Goal: Task Accomplishment & Management: Complete application form

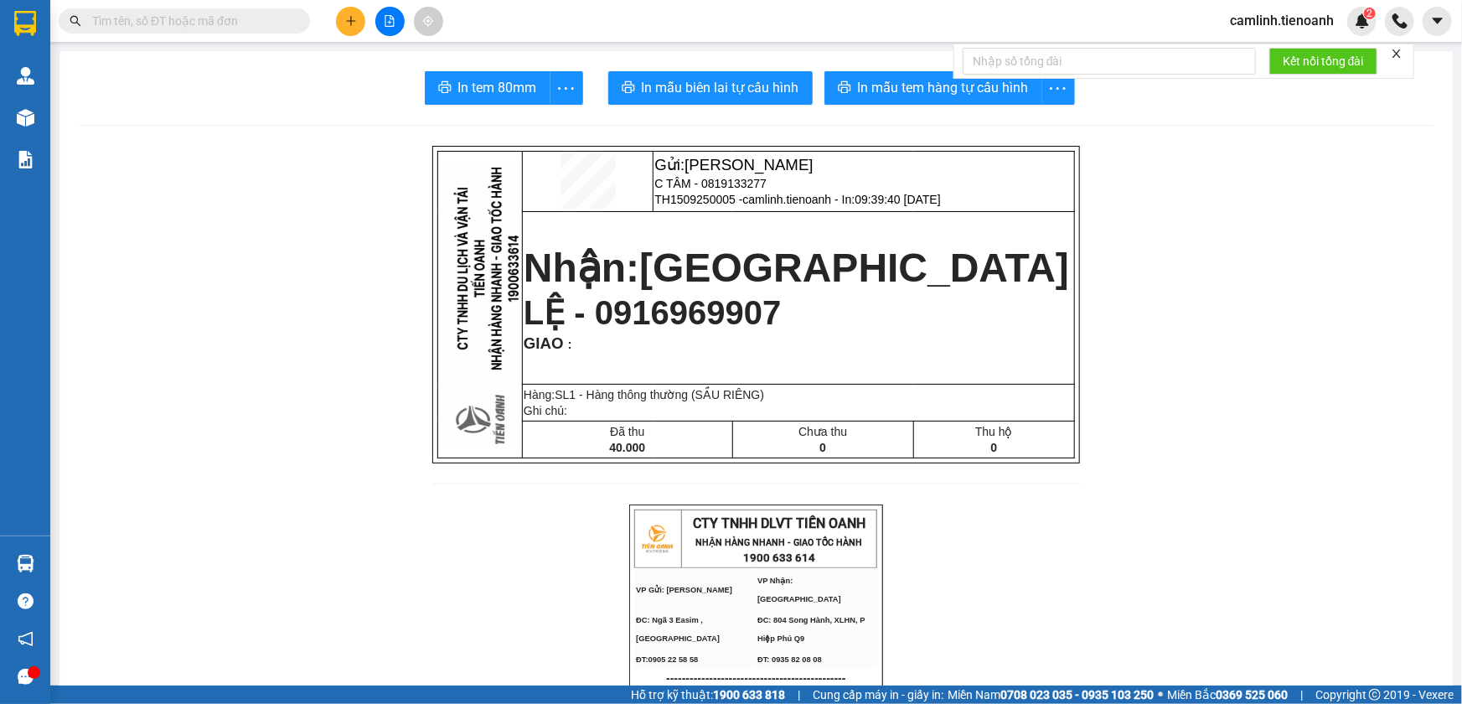
click at [1298, 24] on span "camlinh.tienoanh" at bounding box center [1282, 20] width 131 height 21
click at [1295, 45] on span "Đăng xuất" at bounding box center [1290, 52] width 95 height 18
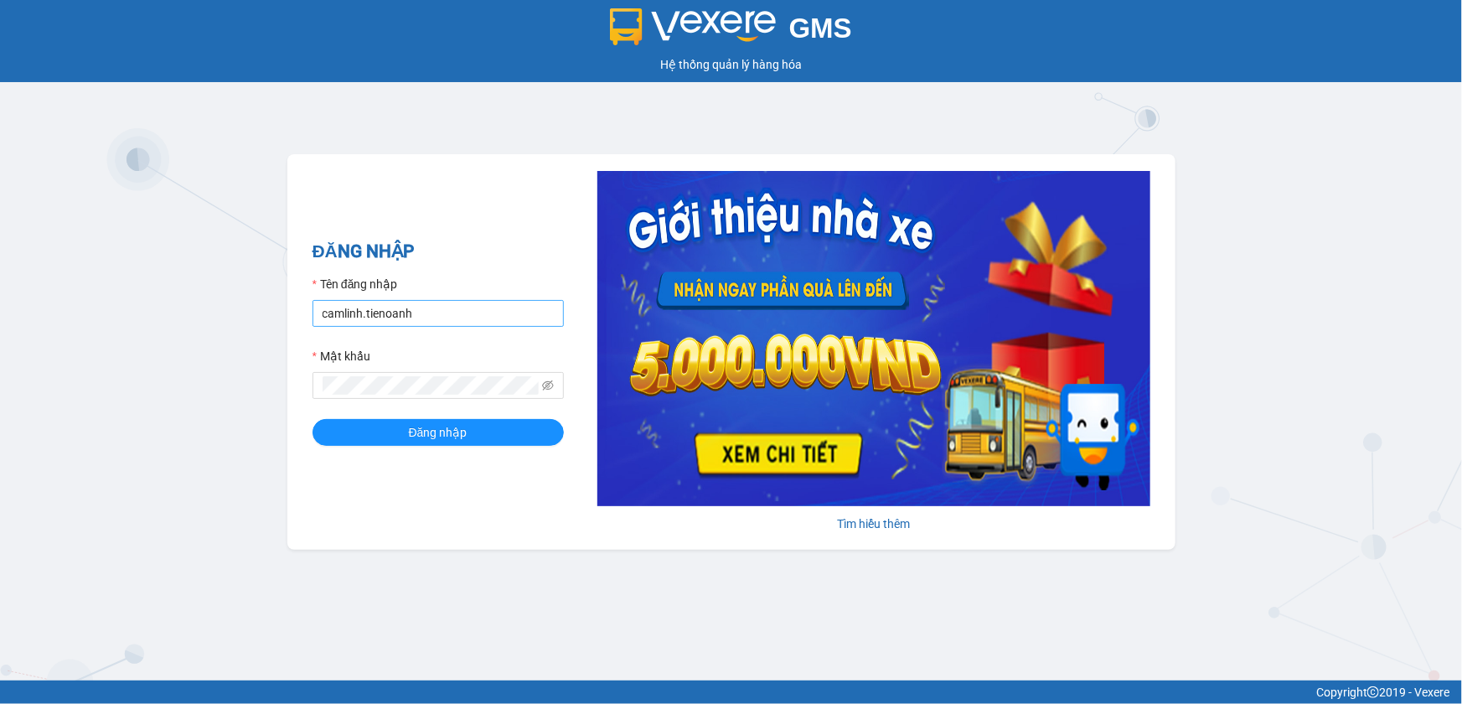
click at [490, 323] on input "camlinh.tienoanh" at bounding box center [438, 313] width 251 height 27
click at [487, 319] on input "camlinh.tienoanh" at bounding box center [438, 313] width 251 height 27
type input "thuyduyen.tienoanh"
click at [519, 431] on button "Đăng nhập" at bounding box center [438, 432] width 251 height 27
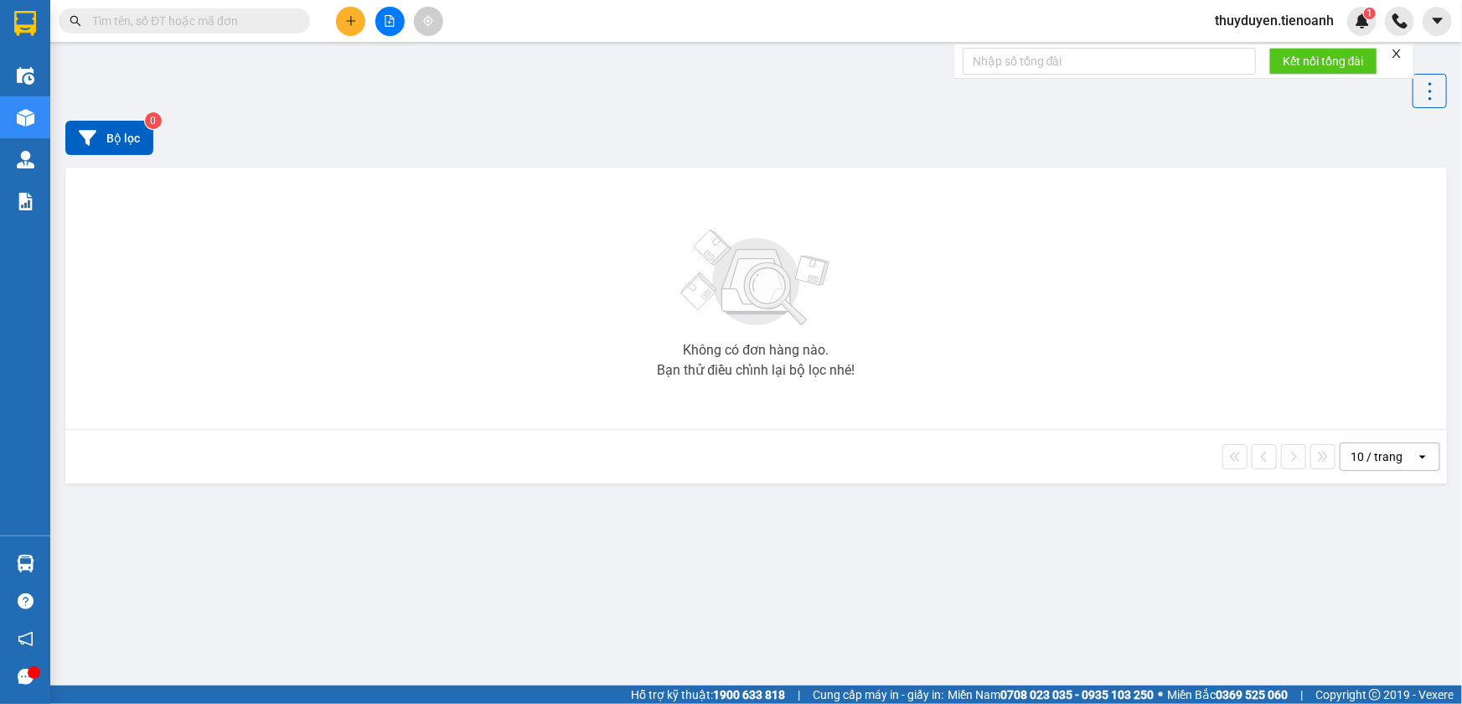
click at [343, 23] on button at bounding box center [350, 21] width 29 height 29
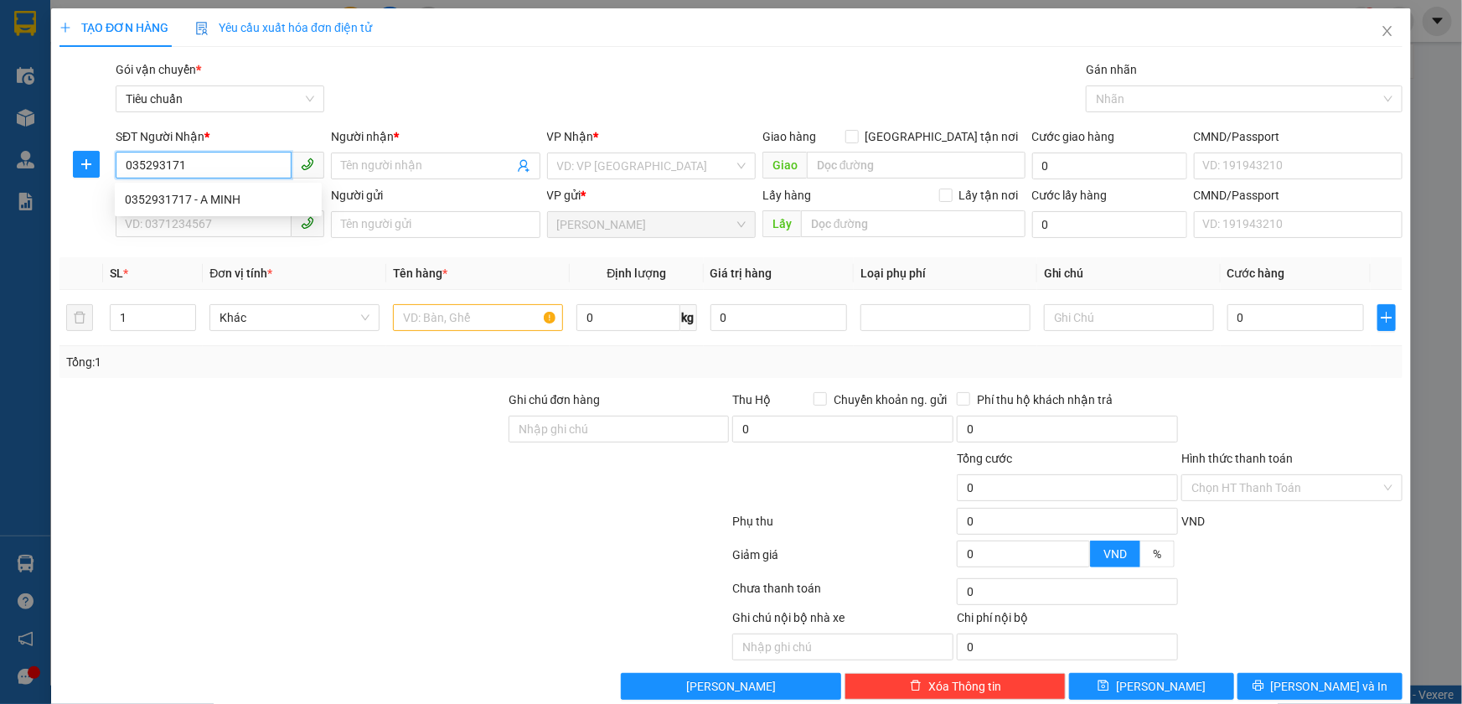
type input "0352931717"
click at [141, 204] on div "0352931717 - A MINH" at bounding box center [218, 199] width 187 height 18
type input "A MINH"
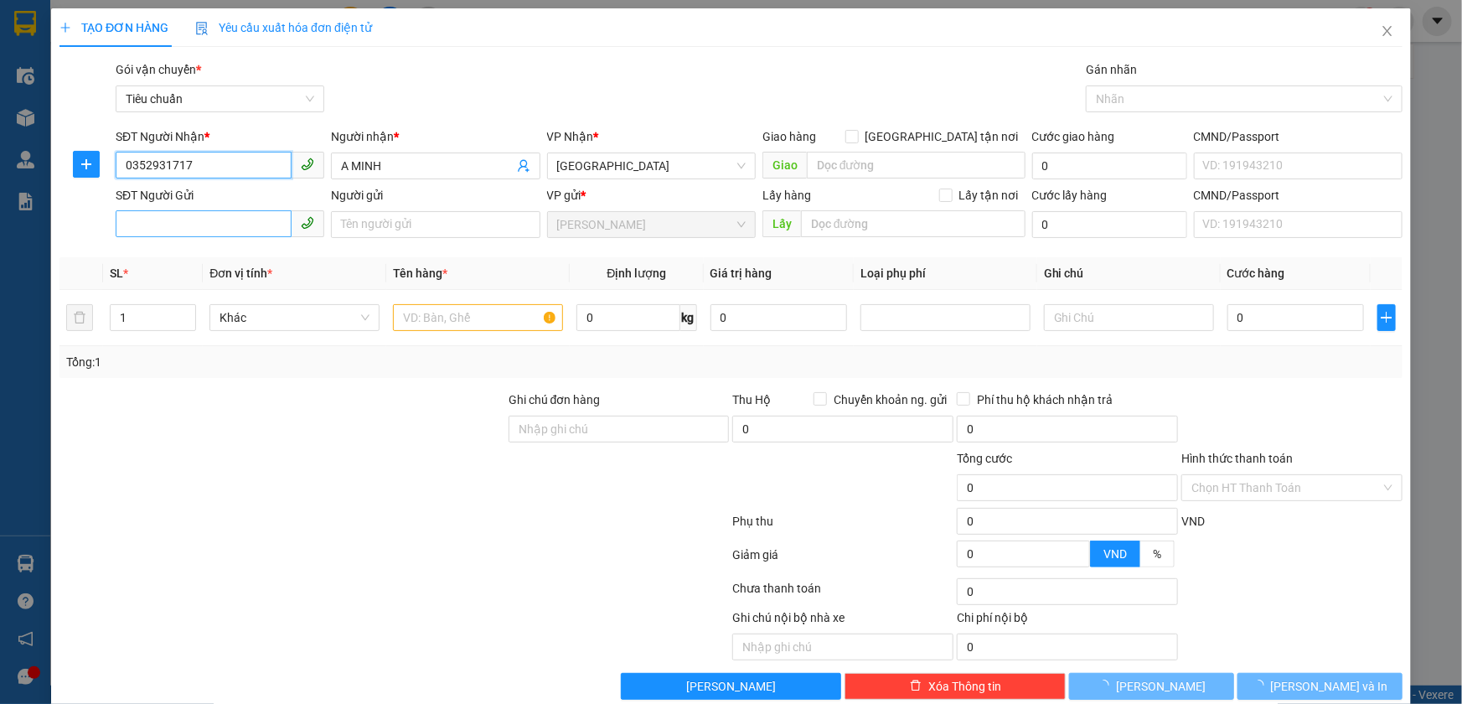
type input "50.000"
type input "0352931717"
click at [187, 222] on input "SĐT Người Gửi" at bounding box center [204, 223] width 176 height 27
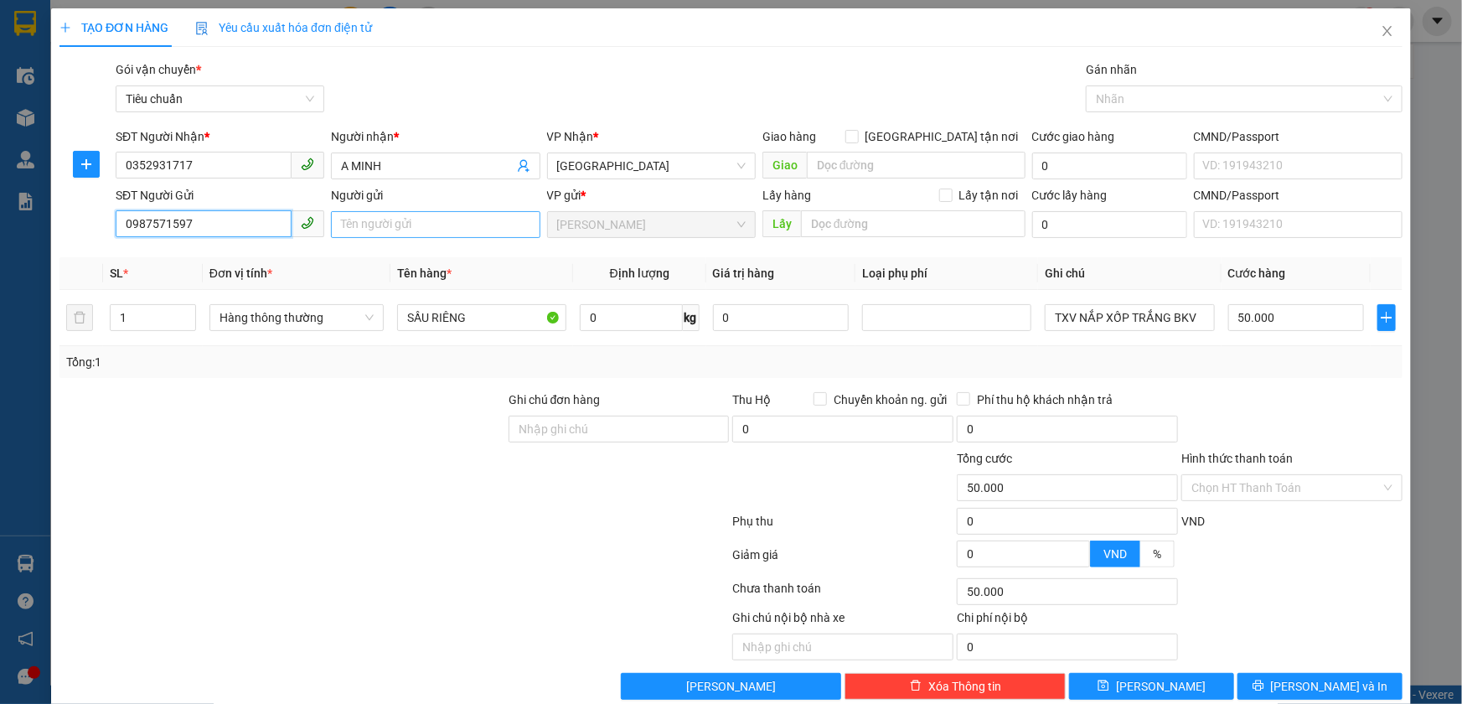
type input "0987571597"
click at [373, 223] on input "Người gửi" at bounding box center [435, 224] width 209 height 27
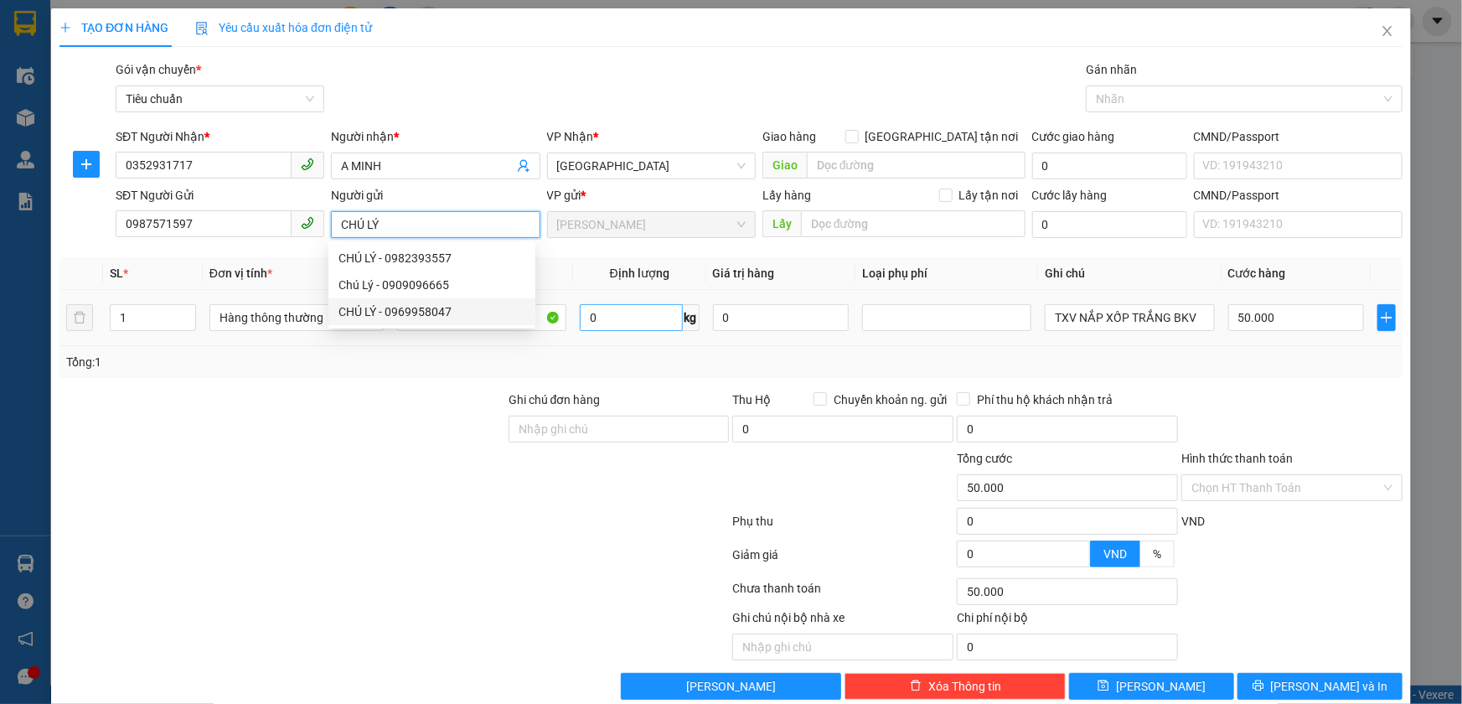
type input "CHÚ LÝ"
click at [605, 317] on input "0" at bounding box center [631, 317] width 103 height 27
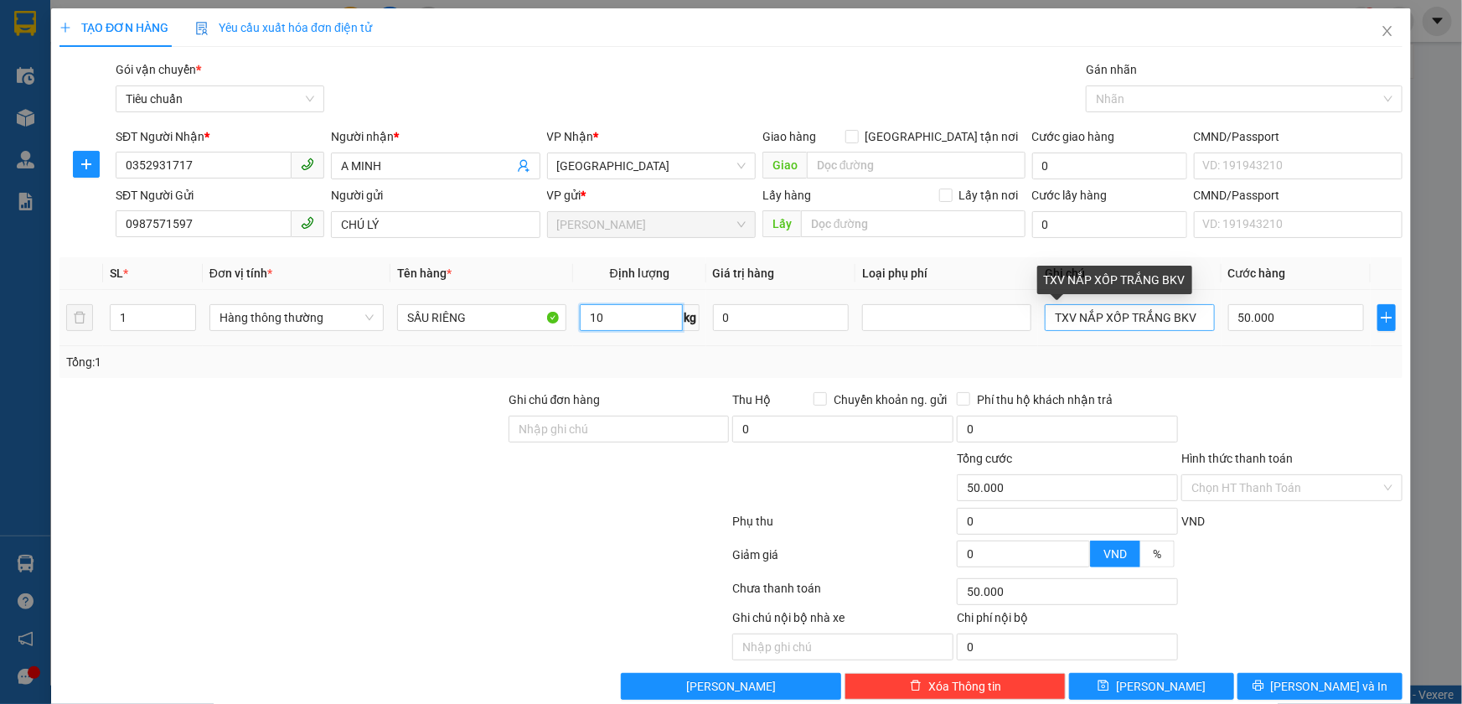
type input "10"
drag, startPoint x: 1055, startPoint y: 320, endPoint x: 1334, endPoint y: 317, distance: 279.0
click at [1334, 317] on tr "1 Hàng thông thường SẦU RIÊNG 10 kg 0 TXV NẮP XỐP TRẮNG BKV 50.000" at bounding box center [730, 318] width 1343 height 56
type input "40.000"
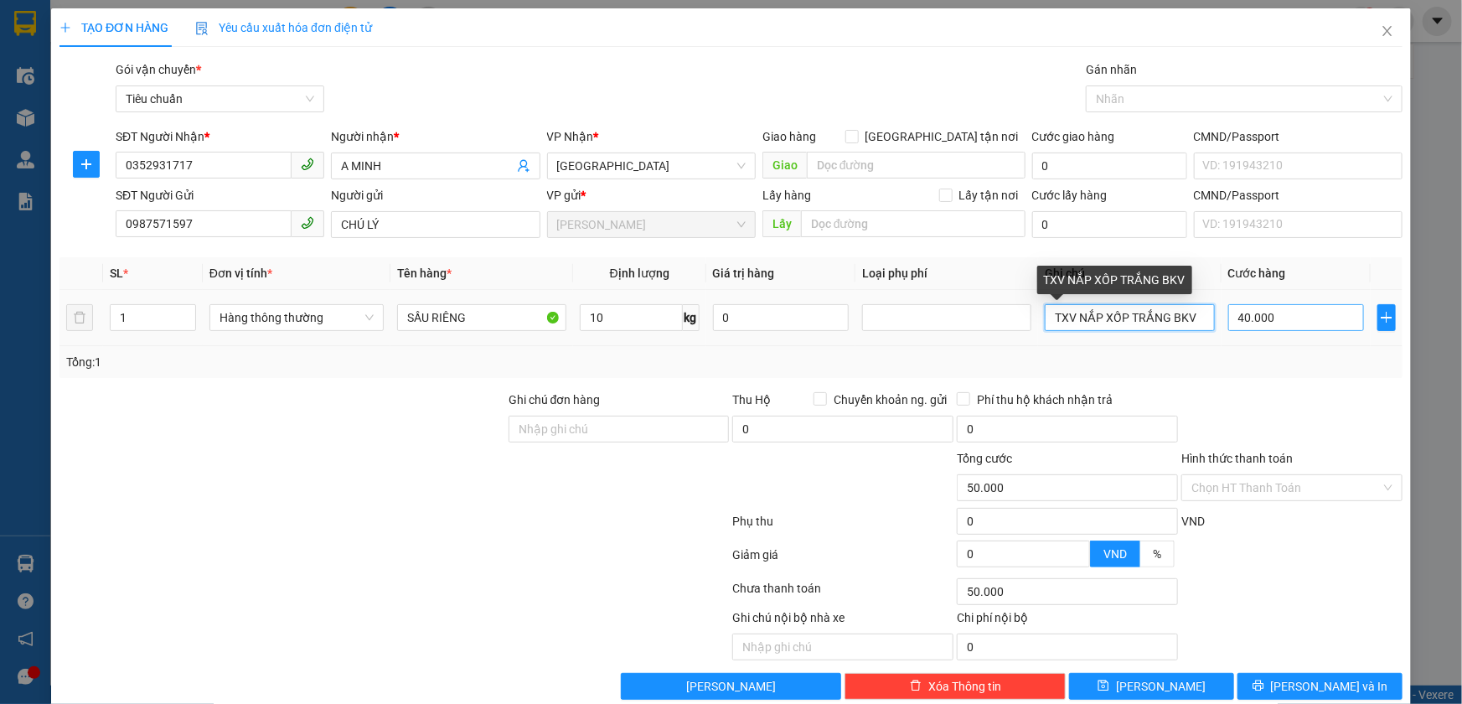
type input "40.000"
type input "TH CHỮ AONE ĐỎ XANH D"
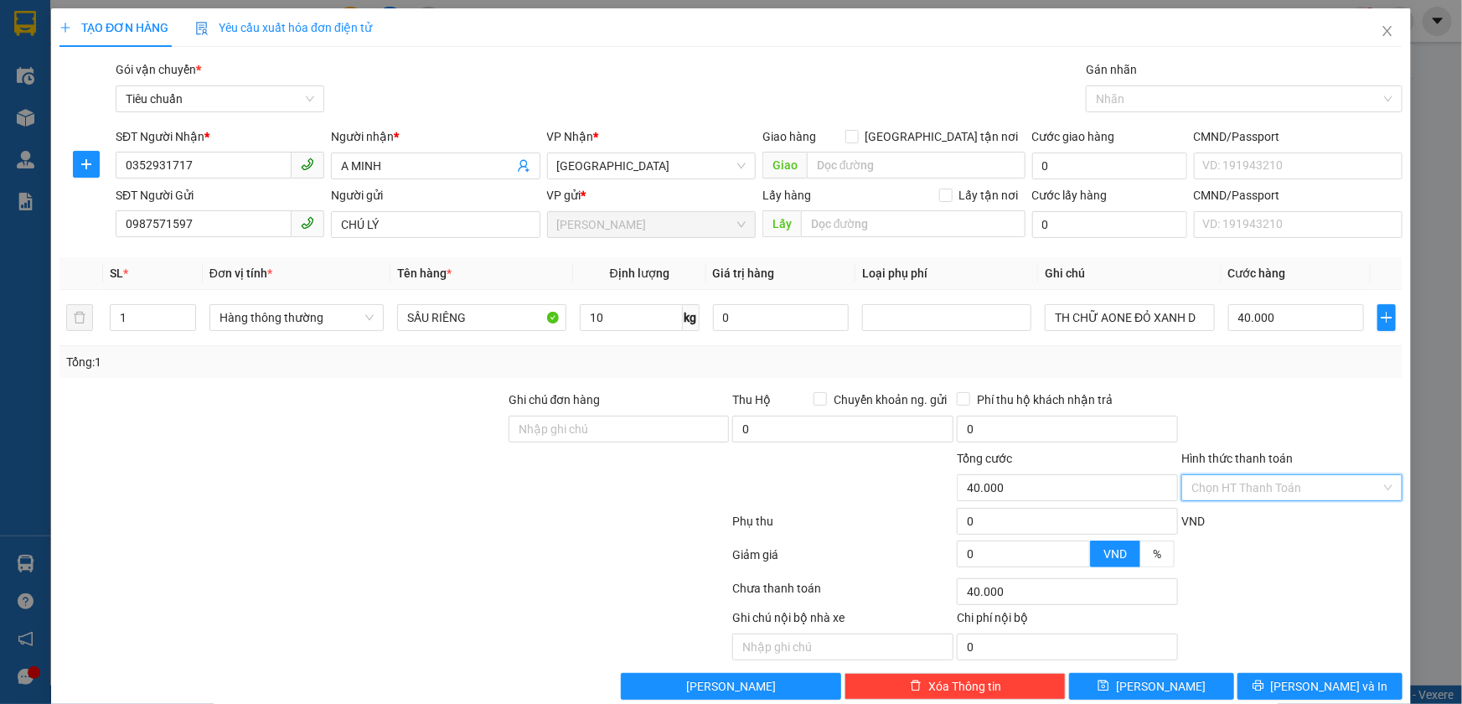
click at [1207, 478] on input "Hình thức thanh toán" at bounding box center [1285, 487] width 189 height 25
click at [1216, 519] on div "Tại văn phòng" at bounding box center [1281, 520] width 199 height 18
type input "0"
drag, startPoint x: 1264, startPoint y: 679, endPoint x: 1291, endPoint y: 499, distance: 182.3
click at [1264, 681] on button "[PERSON_NAME] và In" at bounding box center [1320, 686] width 165 height 27
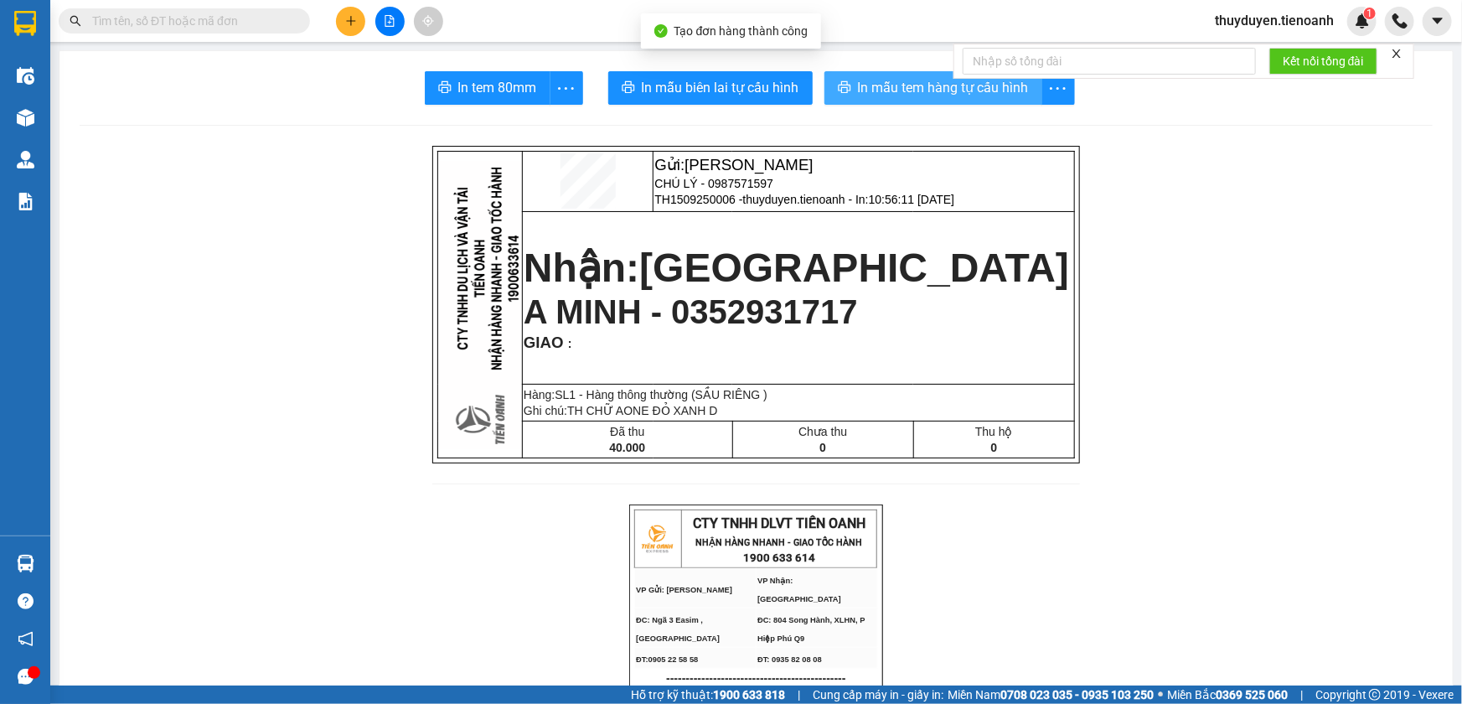
click at [847, 92] on button "In mẫu tem hàng tự cấu hình" at bounding box center [933, 88] width 218 height 34
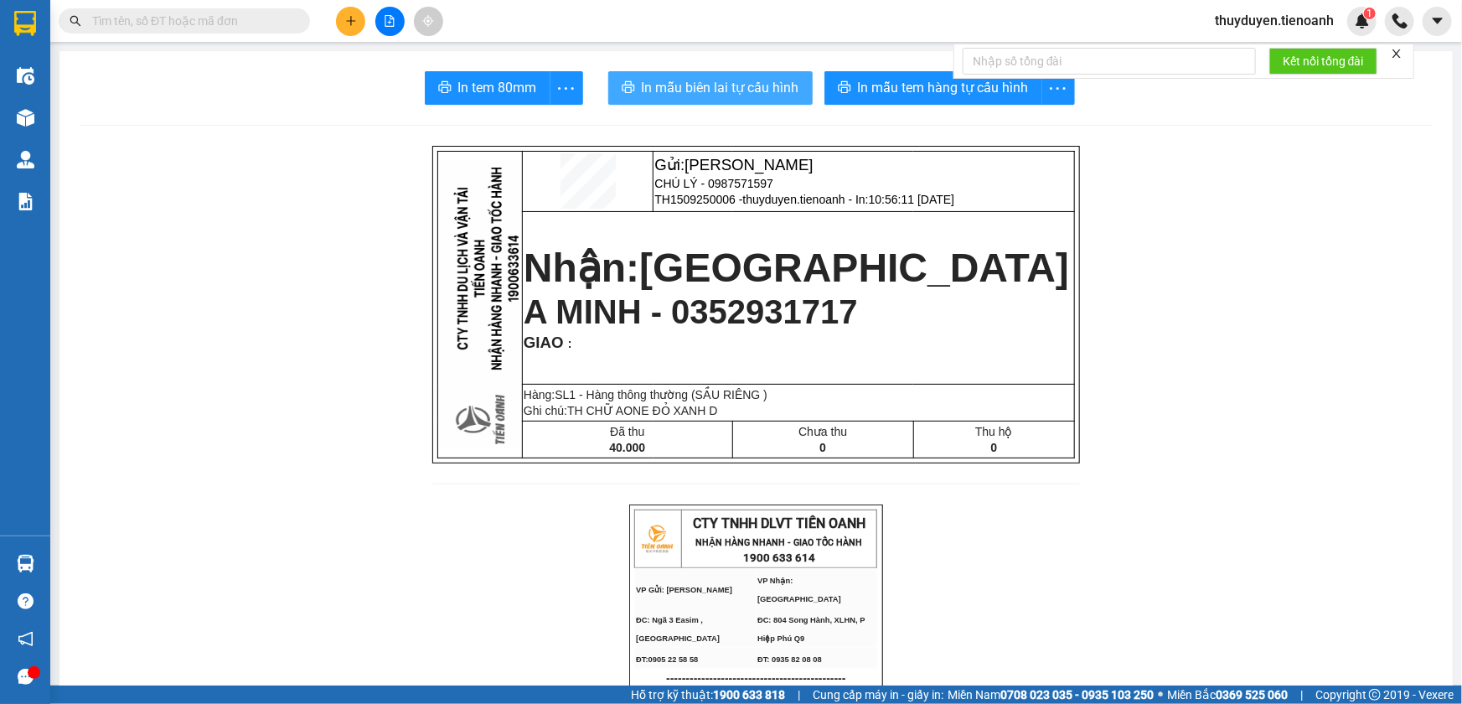
click at [750, 85] on span "In mẫu biên lai tự cấu hình" at bounding box center [721, 87] width 158 height 21
